Goal: Task Accomplishment & Management: Use online tool/utility

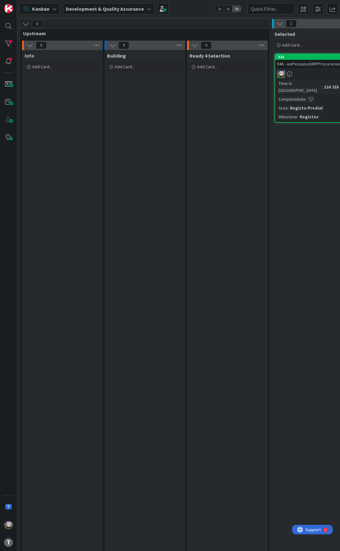
click at [192, 8] on div "Kanban Development & Quality Assurance 1x 2x 3x" at bounding box center [178, 8] width 323 height 17
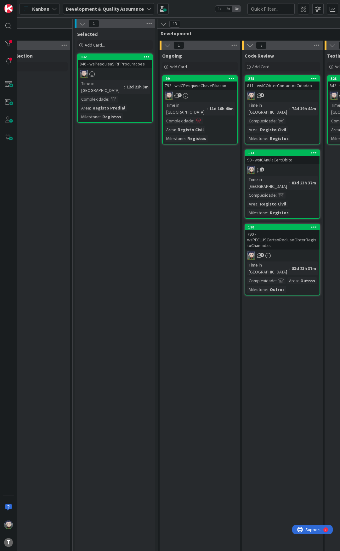
scroll to position [0, 199]
drag, startPoint x: 191, startPoint y: 7, endPoint x: 188, endPoint y: 42, distance: 34.7
click at [191, 7] on div "Kanban Development & Quality Assurance 1x 2x 3x" at bounding box center [178, 8] width 323 height 17
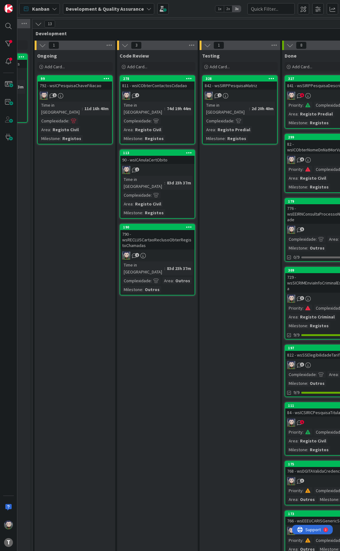
scroll to position [0, 325]
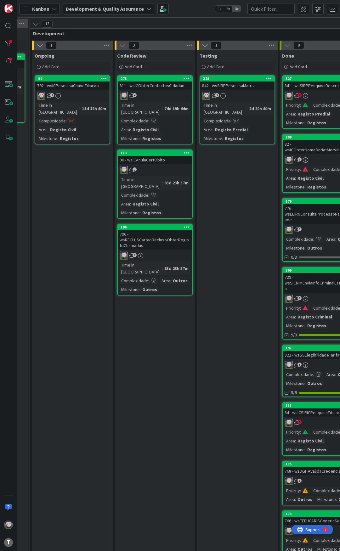
click at [212, 176] on div "Testing Add Card... 328 842 - wsSIRPPesquisaMatriz 2 Time in [GEOGRAPHIC_DATA] …" at bounding box center [237, 305] width 81 height 510
click at [215, 172] on div "Testing Add Card... 328 842 - wsSIRPPesquisaMatriz 2 Time in [GEOGRAPHIC_DATA] …" at bounding box center [237, 305] width 81 height 510
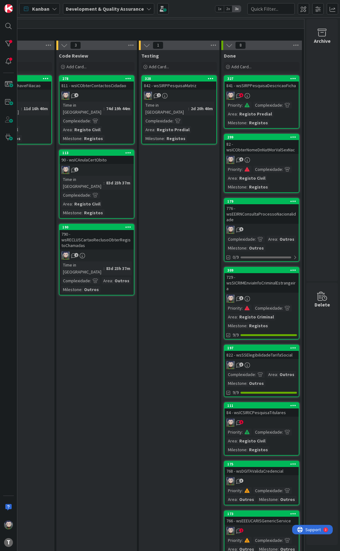
scroll to position [0, 388]
drag, startPoint x: 165, startPoint y: 177, endPoint x: 161, endPoint y: 175, distance: 3.7
click at [161, 175] on div "Testing Add Card... 328 842 - wsSIRPPesquisaMatriz 2 Time in [GEOGRAPHIC_DATA] …" at bounding box center [179, 305] width 81 height 510
click at [161, 177] on div "Testing Add Card... 328 842 - wsSIRPPesquisaMatriz 2 Time in [GEOGRAPHIC_DATA] …" at bounding box center [179, 305] width 81 height 510
click at [158, 184] on div "Testing Add Card... 328 842 - wsSIRPPesquisaMatriz 2 Time in [GEOGRAPHIC_DATA] …" at bounding box center [179, 305] width 81 height 510
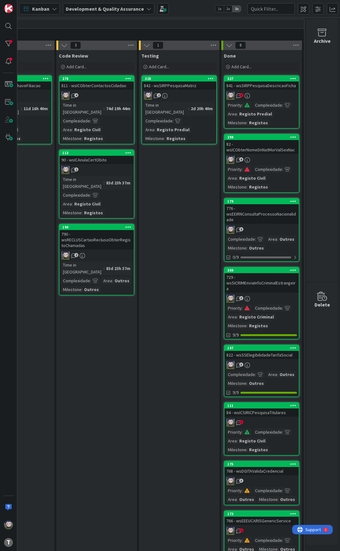
click at [160, 181] on div "Testing Add Card... 328 842 - wsSIRPPesquisaMatriz 2 Time in [GEOGRAPHIC_DATA] …" at bounding box center [179, 305] width 81 height 510
click at [162, 173] on div "Testing Add Card... 328 842 - wsSIRPPesquisaMatriz 2 Time in [GEOGRAPHIC_DATA] …" at bounding box center [179, 305] width 81 height 510
click at [164, 171] on div "Testing Add Card... 328 842 - wsSIRPPesquisaMatriz 2 Time in [GEOGRAPHIC_DATA] …" at bounding box center [179, 305] width 81 height 510
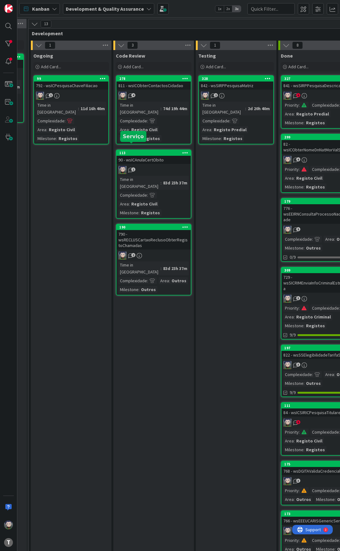
scroll to position [0, 325]
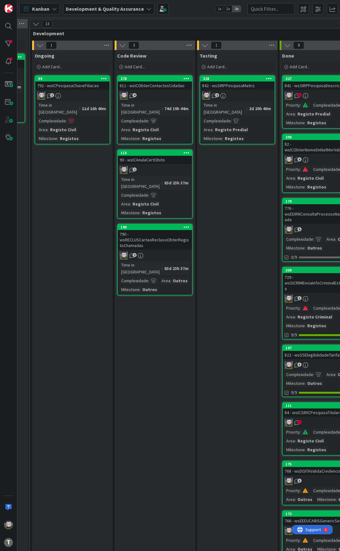
click at [239, 174] on div "Testing Add Card... 328 842 - wsSIRPPesquisaMatriz 2 Time in [GEOGRAPHIC_DATA] …" at bounding box center [237, 305] width 81 height 510
click at [242, 167] on div "Testing Add Card... 328 842 - wsSIRPPesquisaMatriz 2 Time in [GEOGRAPHIC_DATA] …" at bounding box center [237, 305] width 81 height 510
click at [230, 183] on div "Testing Add Card... 328 842 - wsSIRPPesquisaMatriz 2 Time in [GEOGRAPHIC_DATA] …" at bounding box center [237, 305] width 81 height 510
click at [230, 181] on div "Testing Add Card... 328 842 - wsSIRPPesquisaMatriz 2 Time in [GEOGRAPHIC_DATA] …" at bounding box center [237, 305] width 81 height 510
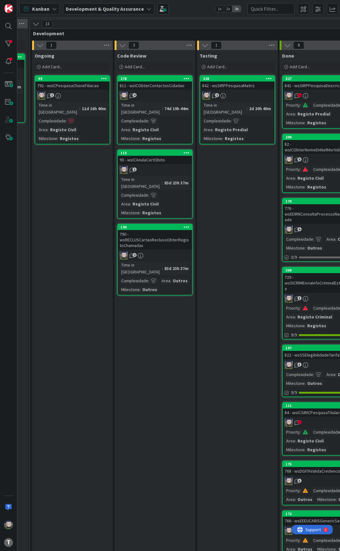
click at [230, 181] on div "Testing Add Card... 328 842 - wsSIRPPesquisaMatriz 2 Time in [GEOGRAPHIC_DATA] …" at bounding box center [237, 305] width 81 height 510
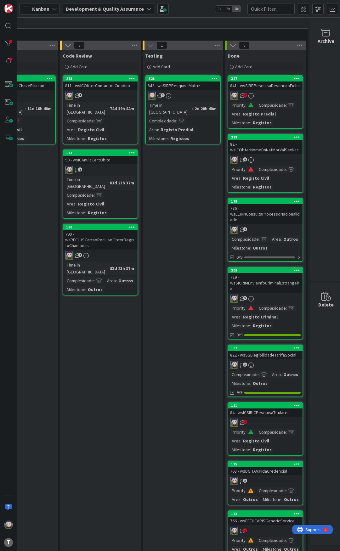
scroll to position [0, 388]
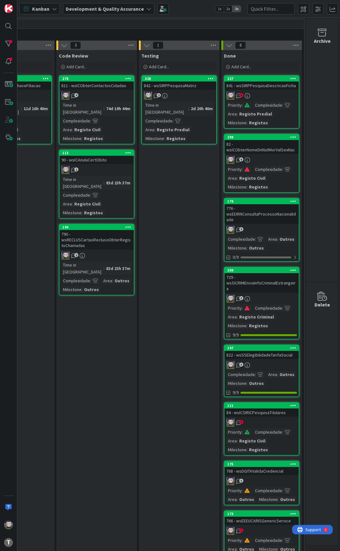
click at [195, 218] on div "Testing Add Card... 328 842 - wsSIRPPesquisaMatriz 2 Time in [GEOGRAPHIC_DATA] …" at bounding box center [179, 305] width 81 height 510
click at [186, 210] on div "Testing Add Card... 328 842 - wsSIRPPesquisaMatriz 2 Time in [GEOGRAPHIC_DATA] …" at bounding box center [179, 305] width 81 height 510
click at [178, 200] on div "Testing Add Card... 328 842 - wsSIRPPesquisaMatriz 2 Time in [GEOGRAPHIC_DATA] …" at bounding box center [179, 305] width 81 height 510
click at [169, 189] on div "Testing Add Card... 328 842 - wsSIRPPesquisaMatriz 2 Time in [GEOGRAPHIC_DATA] …" at bounding box center [179, 305] width 81 height 510
click at [169, 185] on div "Testing Add Card... 328 842 - wsSIRPPesquisaMatriz 2 Time in [GEOGRAPHIC_DATA] …" at bounding box center [179, 305] width 81 height 510
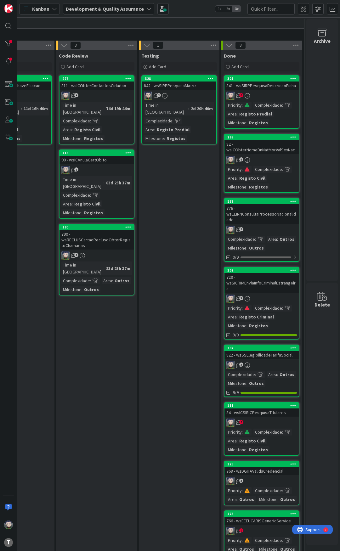
scroll to position [0, 199]
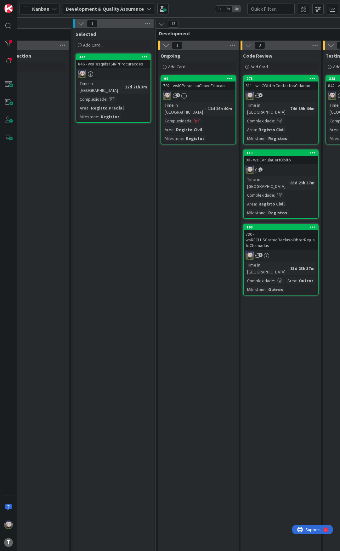
click at [182, 190] on div "Ongoing Add Card... 99 792 - wsICPesquisaChaveFiliacao 1 Time in [GEOGRAPHIC_DA…" at bounding box center [198, 305] width 81 height 510
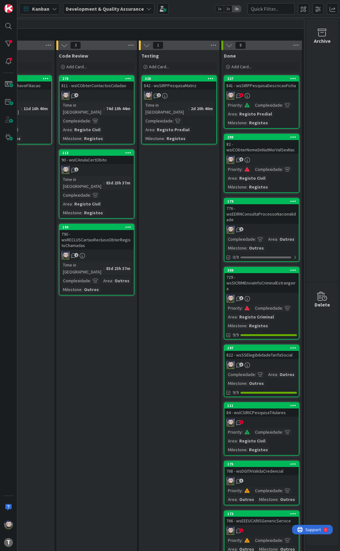
scroll to position [0, 388]
click at [181, 188] on div "Testing Add Card... 328 842 - wsSIRPPesquisaMatriz 2 Time in [GEOGRAPHIC_DATA] …" at bounding box center [179, 305] width 81 height 510
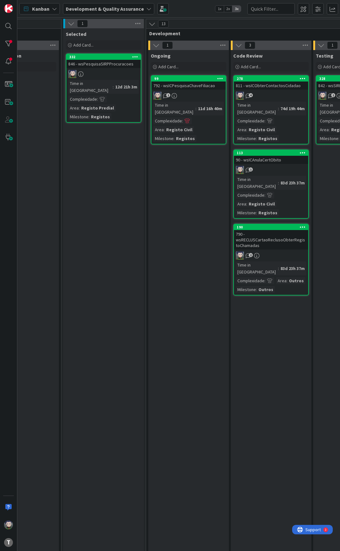
scroll to position [0, 199]
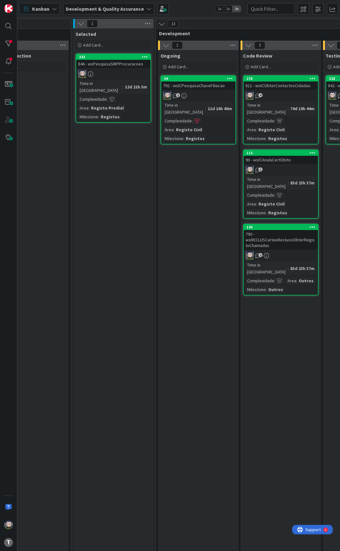
click at [171, 176] on div "Ongoing Add Card... 99 792 - wsICPesquisaChaveFiliacao 1 Time in [GEOGRAPHIC_DA…" at bounding box center [198, 305] width 81 height 510
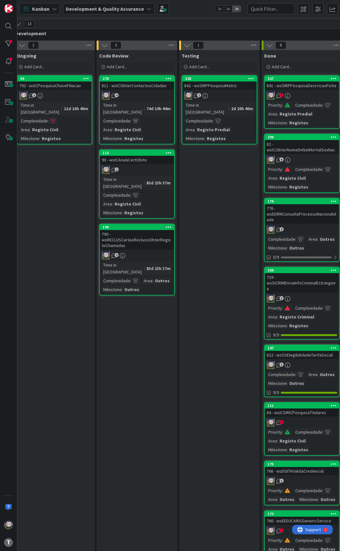
scroll to position [0, 356]
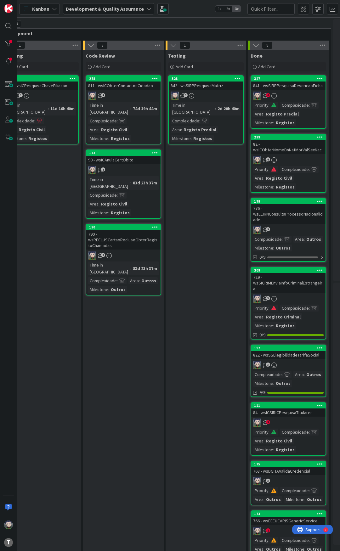
click at [185, 172] on div "Testing Add Card... 328 842 - wsSIRPPesquisaMatriz 2 Time in [GEOGRAPHIC_DATA] …" at bounding box center [206, 305] width 81 height 510
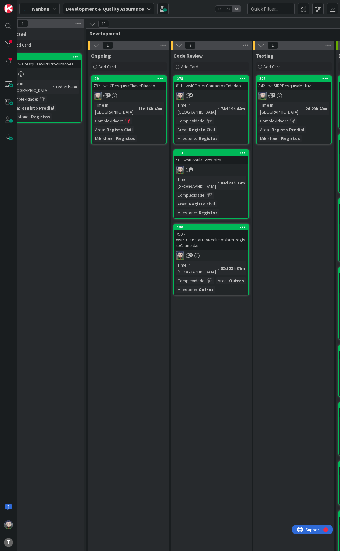
scroll to position [0, 262]
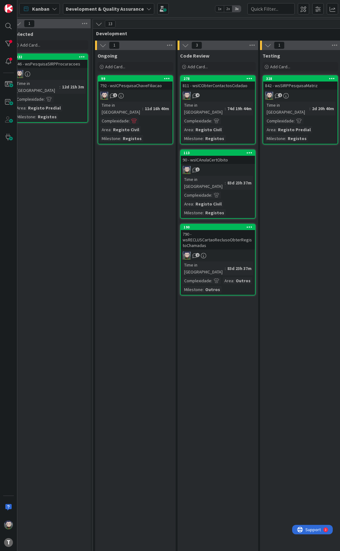
click at [143, 179] on div "Ongoing Add Card... 99 792 - wsICPesquisaChaveFiliacao 1 Time in [GEOGRAPHIC_DA…" at bounding box center [135, 305] width 81 height 510
click at [143, 177] on div "Ongoing Add Card... 99 792 - wsICPesquisaChaveFiliacao 1 Time in [GEOGRAPHIC_DA…" at bounding box center [135, 305] width 81 height 510
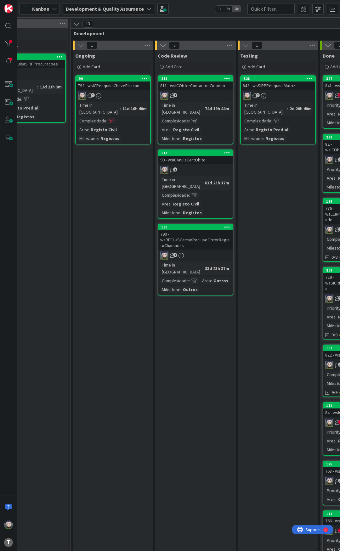
click at [139, 179] on div "Ongoing Add Card... 99 792 - wsICPesquisaChaveFiliacao 1 Time in [GEOGRAPHIC_DA…" at bounding box center [113, 305] width 81 height 510
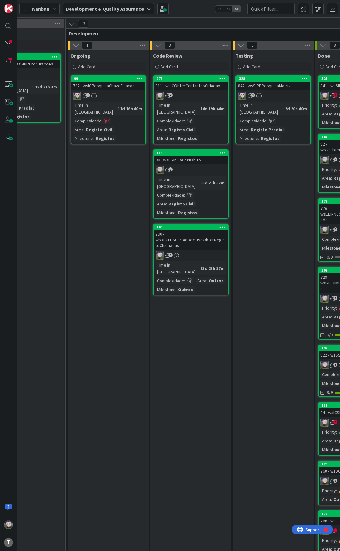
scroll to position [0, 293]
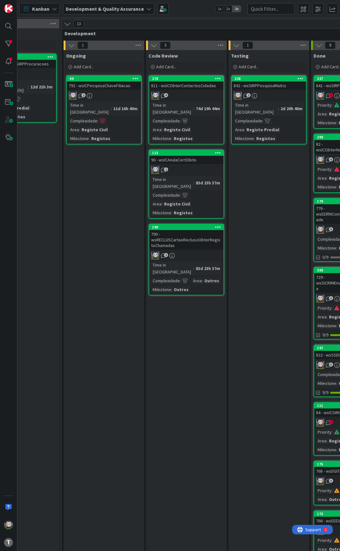
click at [121, 180] on div "Ongoing Add Card... 99 792 - wsICPesquisaChaveFiliacao 1 Time in [GEOGRAPHIC_DA…" at bounding box center [104, 305] width 81 height 510
click at [246, 172] on div "Testing Add Card... 328 842 - wsSIRPPesquisaMatriz 2 Time in [GEOGRAPHIC_DATA] …" at bounding box center [268, 305] width 81 height 510
click at [102, 161] on div "Ongoing Add Card... 99 792 - wsICPesquisaChaveFiliacao 1 Time in [GEOGRAPHIC_DA…" at bounding box center [104, 305] width 81 height 510
click at [109, 180] on div "Ongoing Add Card... 99 792 - wsICPesquisaChaveFiliacao 1 Time in [GEOGRAPHIC_DA…" at bounding box center [104, 305] width 81 height 510
click at [259, 190] on div "Testing Add Card... 328 842 - wsSIRPPesquisaMatriz 2 Time in [GEOGRAPHIC_DATA] …" at bounding box center [268, 305] width 81 height 510
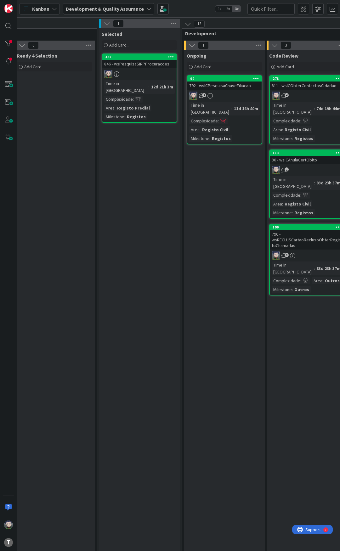
scroll to position [0, 167]
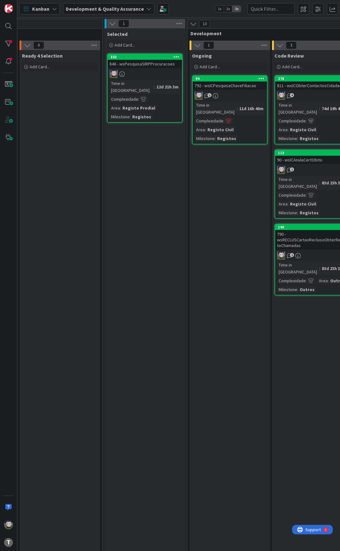
click at [218, 184] on div "Ongoing Add Card... 99 792 - wsICPesquisaChaveFiliacao 1 Time in [GEOGRAPHIC_DA…" at bounding box center [229, 305] width 81 height 510
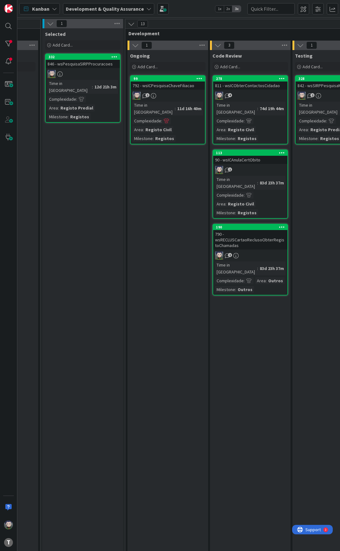
scroll to position [0, 230]
click at [172, 169] on div "Ongoing Add Card... 99 792 - wsICPesquisaChaveFiliacao 1 Time in [GEOGRAPHIC_DA…" at bounding box center [166, 305] width 81 height 510
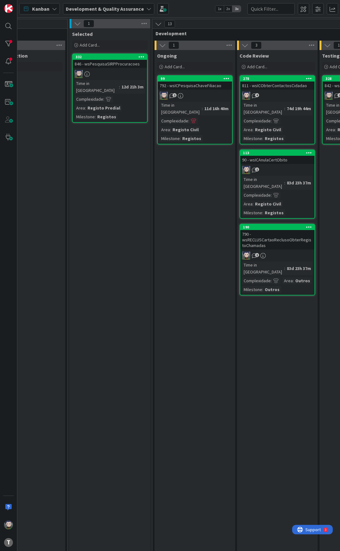
scroll to position [0, 293]
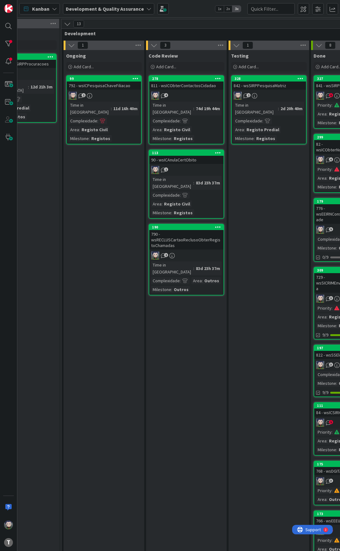
click at [255, 162] on div "Testing Add Card... 328 842 - wsSIRPPesquisaMatriz 2 Time in [GEOGRAPHIC_DATA] …" at bounding box center [268, 305] width 81 height 510
click at [116, 167] on div "Ongoing Add Card... 99 792 - wsICPesquisaChaveFiliacao 1 Time in [GEOGRAPHIC_DA…" at bounding box center [104, 305] width 81 height 510
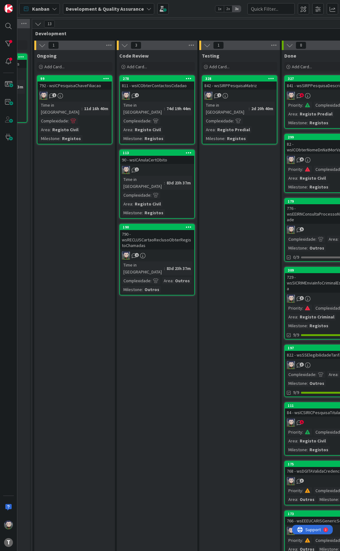
scroll to position [0, 325]
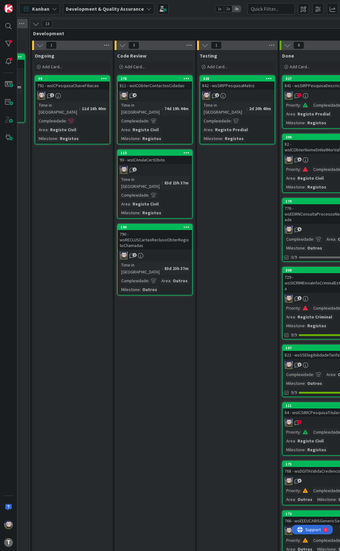
click at [227, 176] on div "Testing Add Card... 328 842 - wsSIRPPesquisaMatriz 2 Time in [GEOGRAPHIC_DATA] …" at bounding box center [237, 305] width 81 height 510
click at [90, 169] on div "Ongoing Add Card... 99 792 - wsICPesquisaChaveFiliacao 1 Time in [GEOGRAPHIC_DA…" at bounding box center [72, 305] width 81 height 510
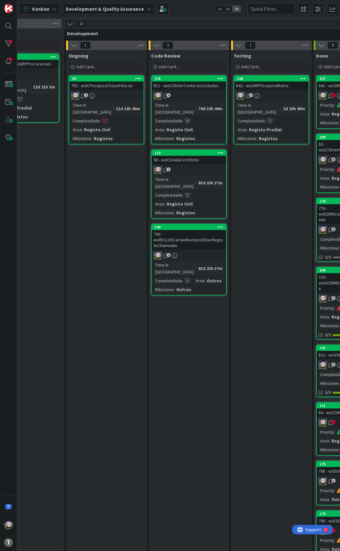
scroll to position [0, 293]
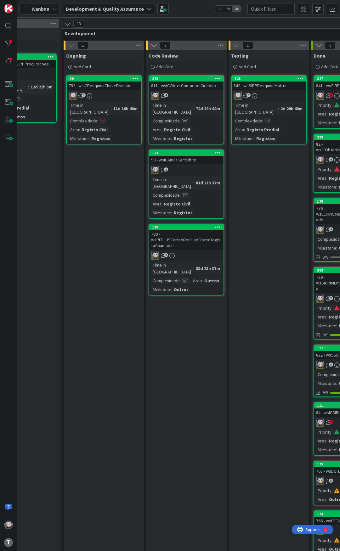
click at [243, 170] on div "Testing Add Card... 328 842 - wsSIRPPesquisaMatriz 2 Time in [GEOGRAPHIC_DATA] …" at bounding box center [268, 305] width 81 height 510
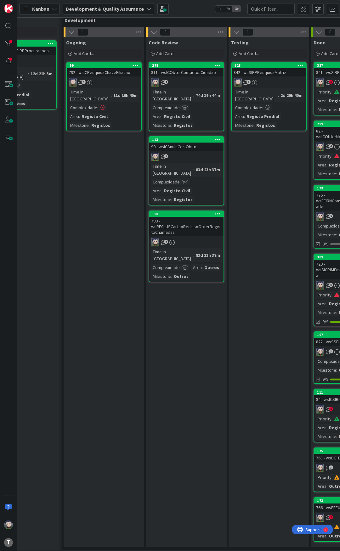
scroll to position [2, 293]
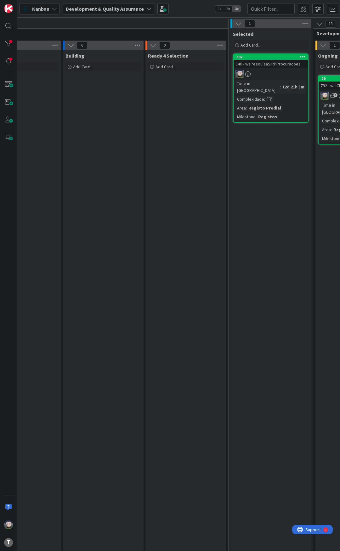
click at [232, 161] on div "Selected Add Card... 332 846 - wsPesquisaSIRPProcuracoes Time in [GEOGRAPHIC_DA…" at bounding box center [270, 295] width 81 height 535
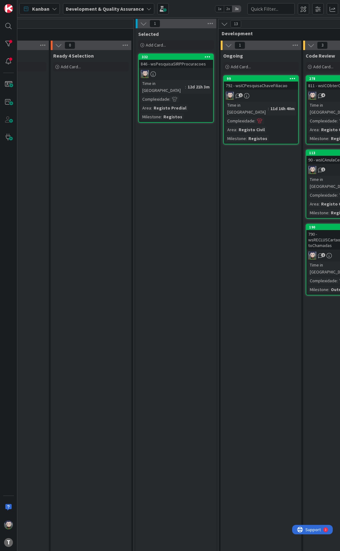
scroll to position [0, 167]
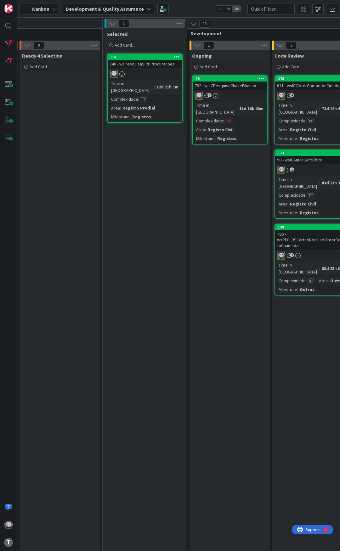
click at [125, 160] on div "Selected Add Card... 332 846 - wsPesquisaSIRPProcuracoes Time in [GEOGRAPHIC_DA…" at bounding box center [144, 295] width 81 height 535
